Goal: Task Accomplishment & Management: Manage account settings

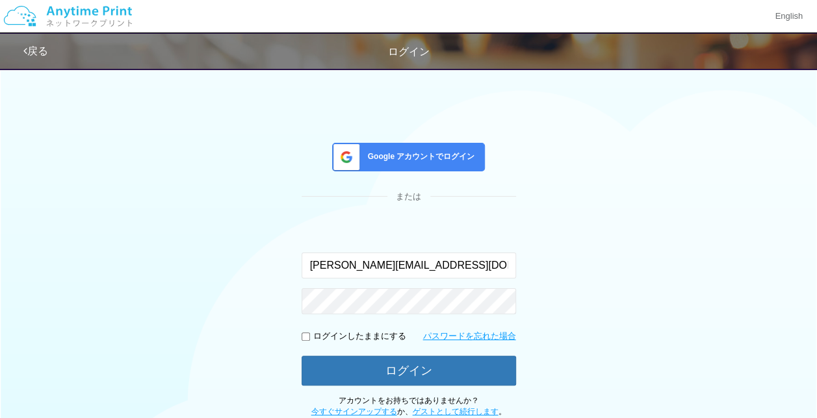
click at [585, 273] on div "Google アカウントでログイン または 入力されたメールアドレスまたはパスワードが正しくありません。 [PERSON_NAME][EMAIL_ADDRES…" at bounding box center [409, 239] width 780 height 357
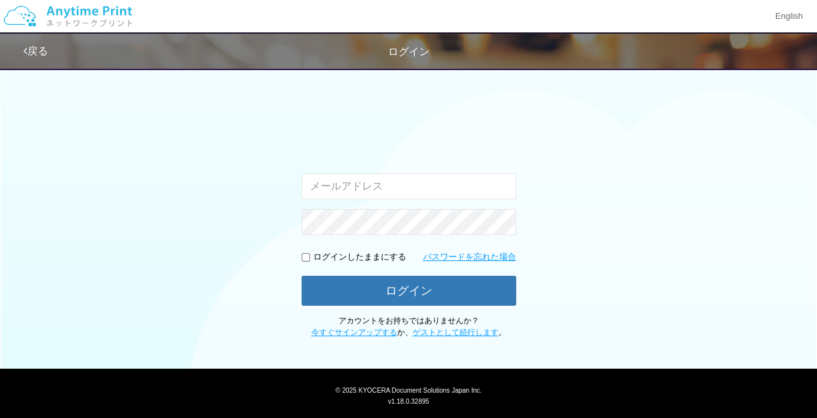
type input "[PERSON_NAME][EMAIL_ADDRESS][DOMAIN_NAME]"
click at [366, 317] on p "アカウントをお持ちではありませんか？ 今すぐサインアップする か、 ゲストとして続行します 。" at bounding box center [408, 327] width 214 height 22
click at [130, 144] on div "入力されたメールアドレスまたはパスワードが正しくありません。 [PERSON_NAME][EMAIL_ADDRESS][DOMAIN_NAME] ログインした…" at bounding box center [409, 199] width 780 height 277
click at [557, 123] on div "入力されたメールアドレスまたはパスワードが正しくありません。 [PERSON_NAME][EMAIL_ADDRESS][DOMAIN_NAME] ログインした…" at bounding box center [409, 199] width 780 height 277
